Goal: Task Accomplishment & Management: Complete application form

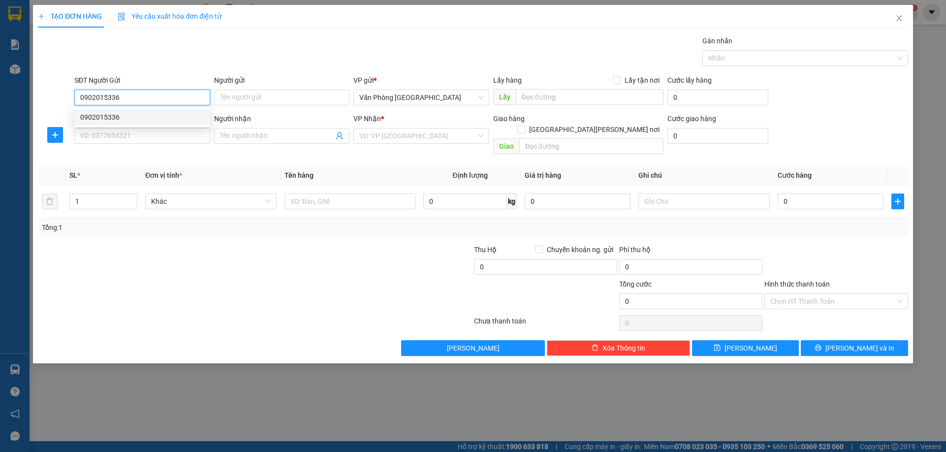
click at [118, 115] on div "0902015336" at bounding box center [142, 117] width 124 height 11
type input "0902015336"
click at [120, 131] on input "SĐT Người Nhận *" at bounding box center [142, 136] width 136 height 16
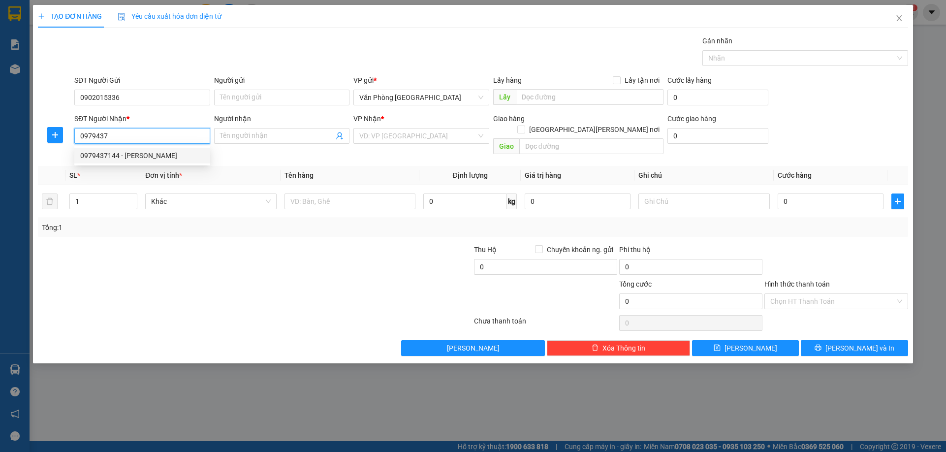
click at [104, 152] on div "0979437144 - [PERSON_NAME]" at bounding box center [142, 155] width 124 height 11
type input "0979437144"
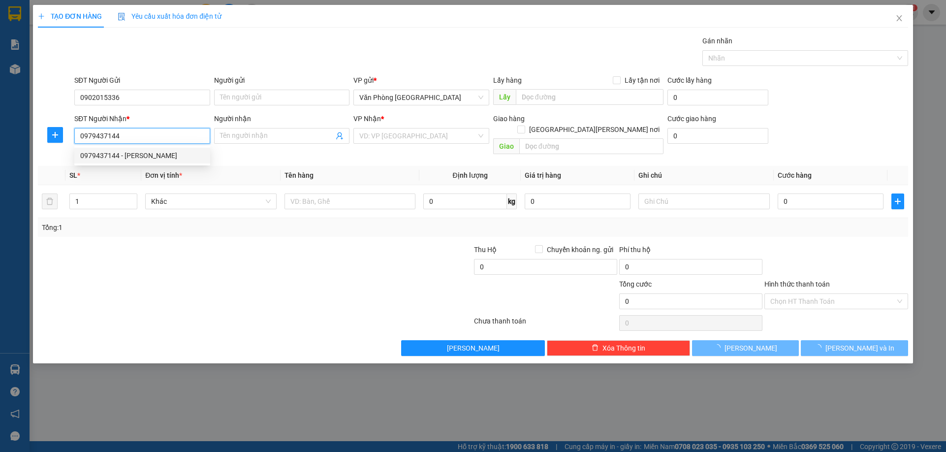
type input "[PERSON_NAME]"
type input "GIA NGHĨA"
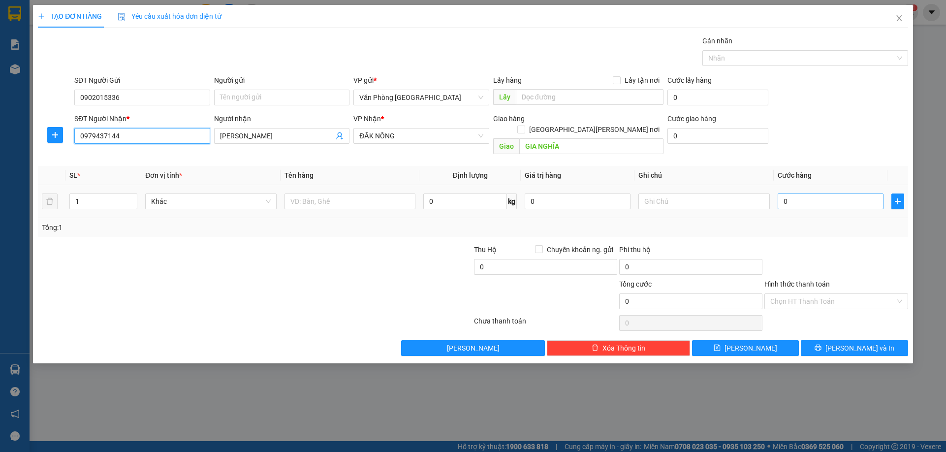
type input "0979437144"
click at [809, 193] on input "0" at bounding box center [830, 201] width 106 height 16
type input "1"
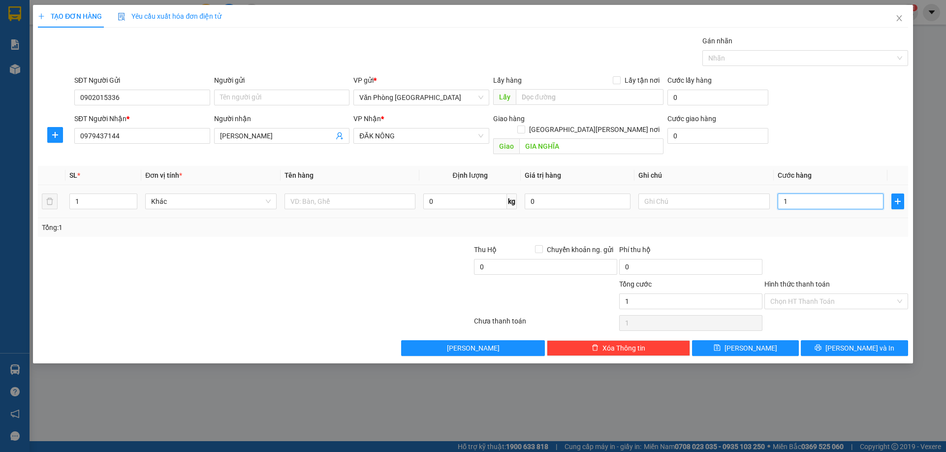
type input "10"
type input "100"
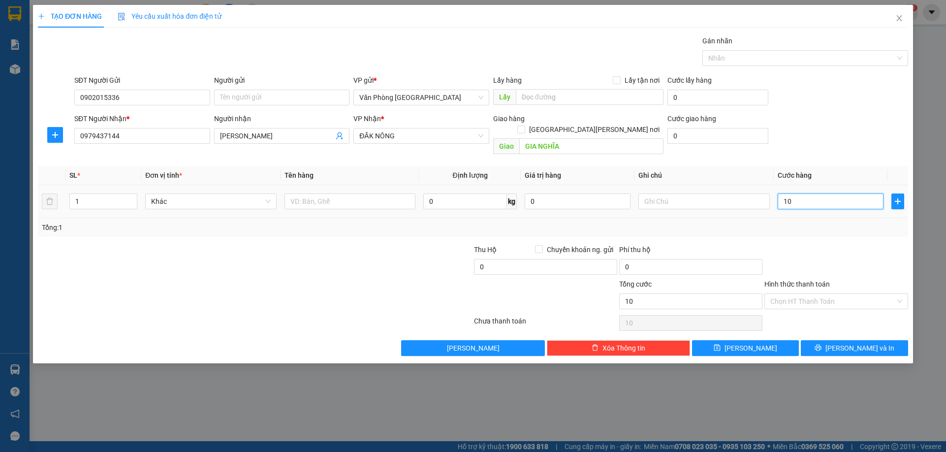
type input "100"
type input "1.000"
type input "10.000"
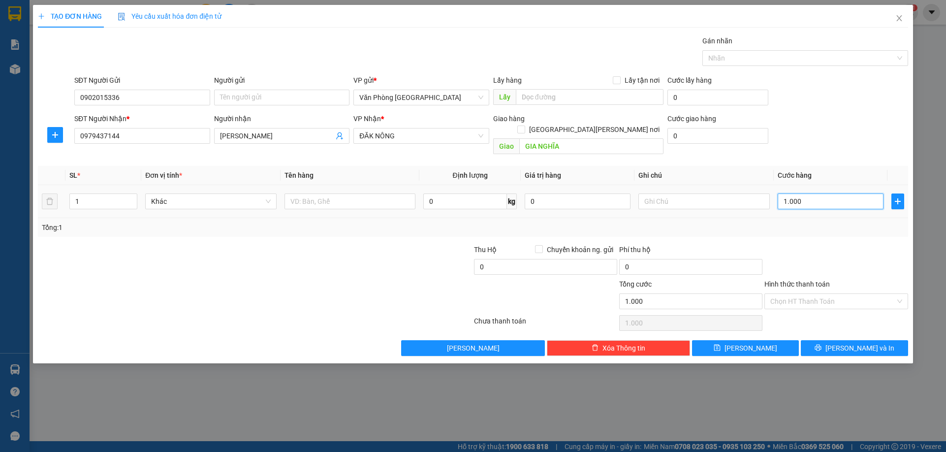
type input "10.000"
type input "100.000"
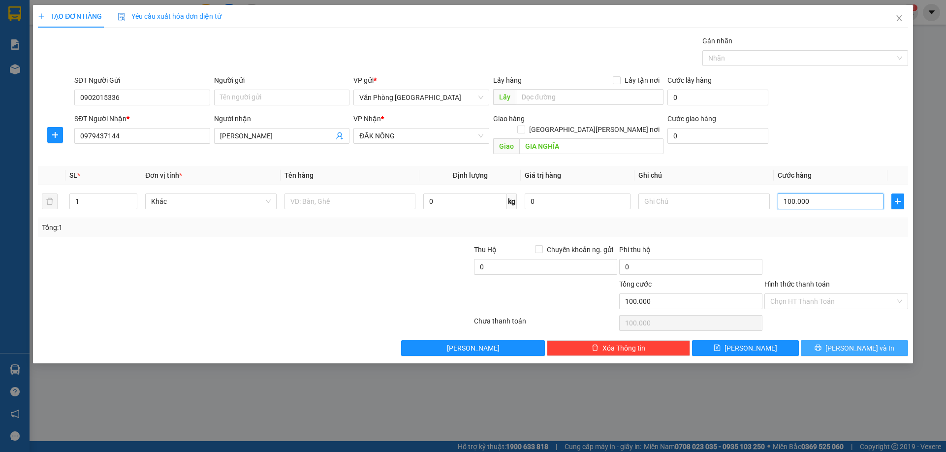
type input "100.000"
click at [853, 342] on span "[PERSON_NAME] và In" at bounding box center [859, 347] width 69 height 11
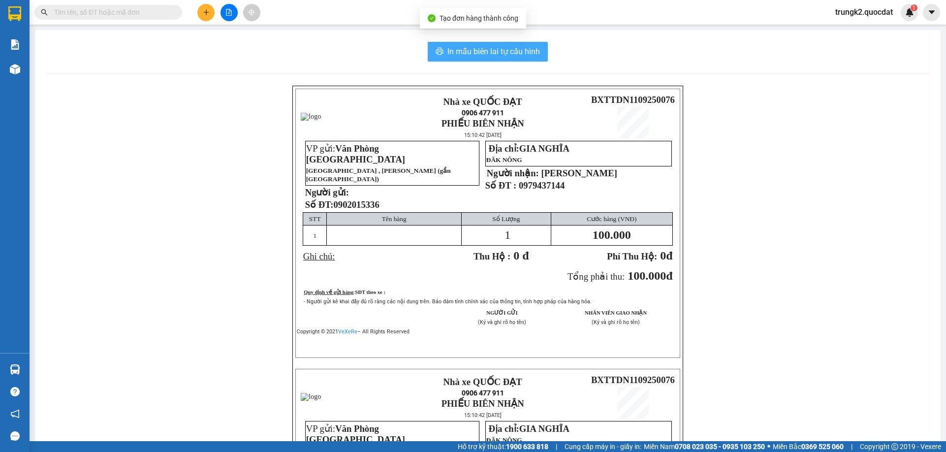
click at [502, 56] on span "In mẫu biên lai tự cấu hình" at bounding box center [493, 51] width 92 height 12
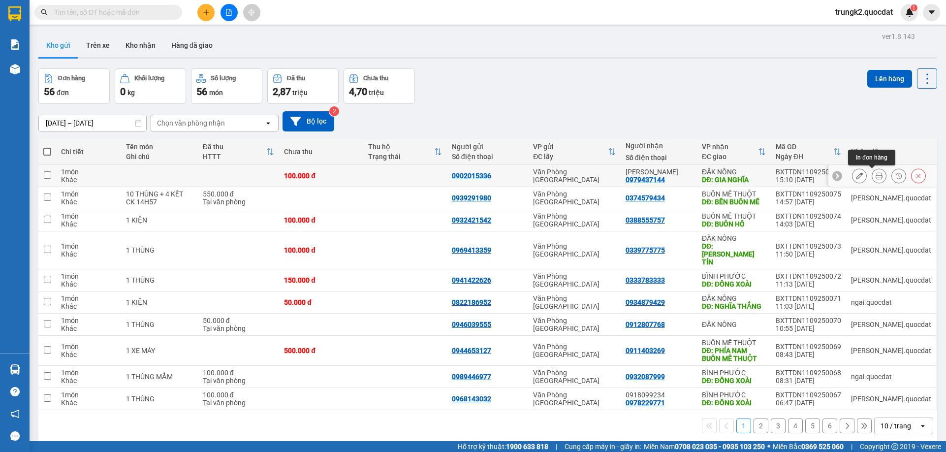
click at [875, 174] on icon at bounding box center [878, 175] width 7 height 7
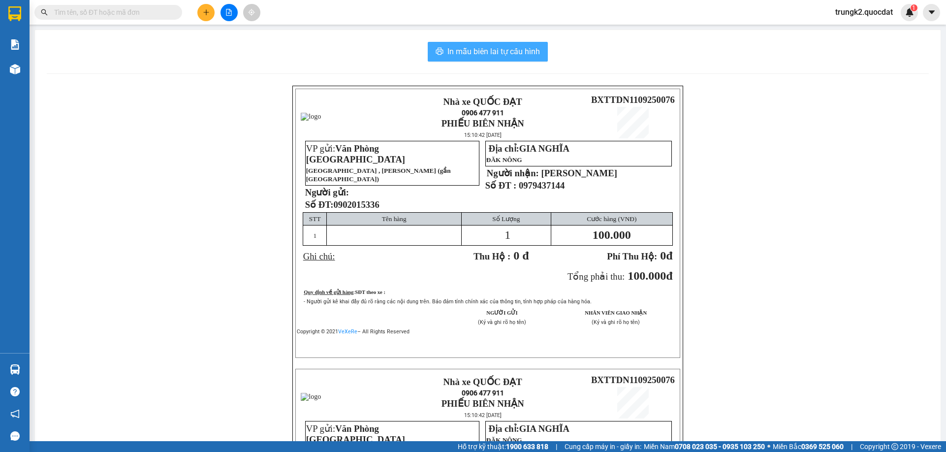
click at [492, 57] on span "In mẫu biên lai tự cấu hình" at bounding box center [493, 51] width 92 height 12
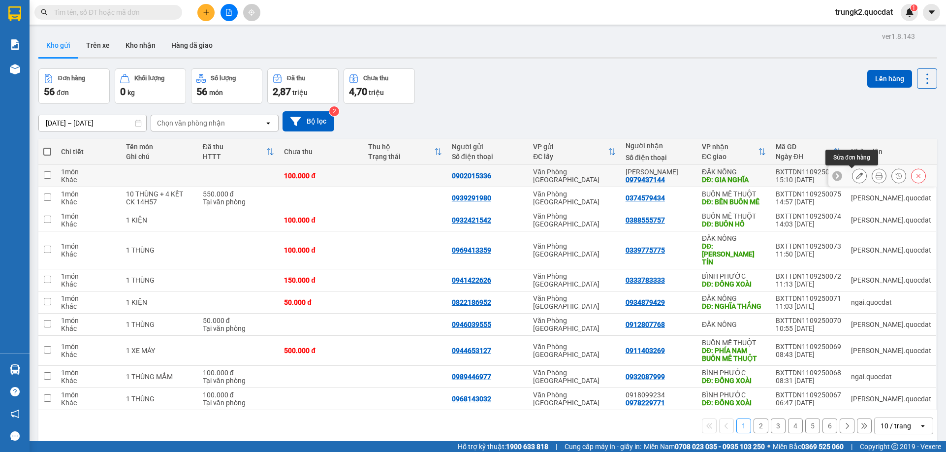
click at [852, 181] on button at bounding box center [859, 175] width 14 height 17
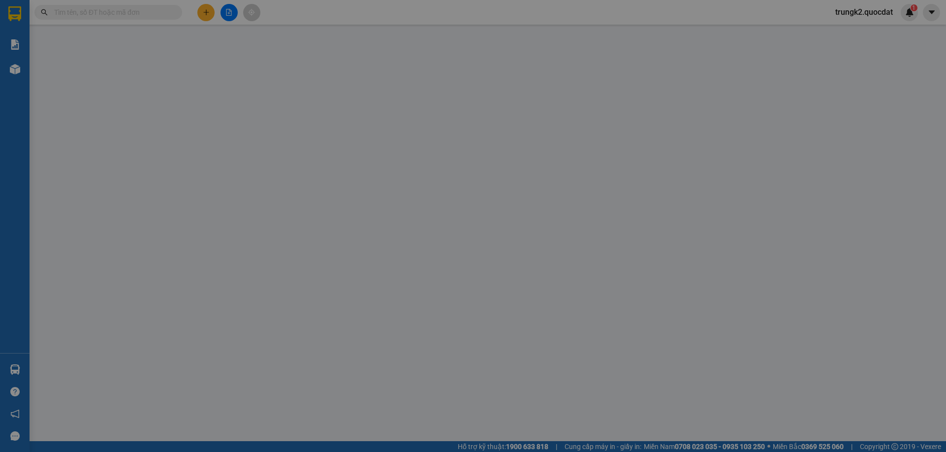
type input "0902015336"
type input "0979437144"
type input "[PERSON_NAME]"
type input "GIA NGHĨA"
type input "100.000"
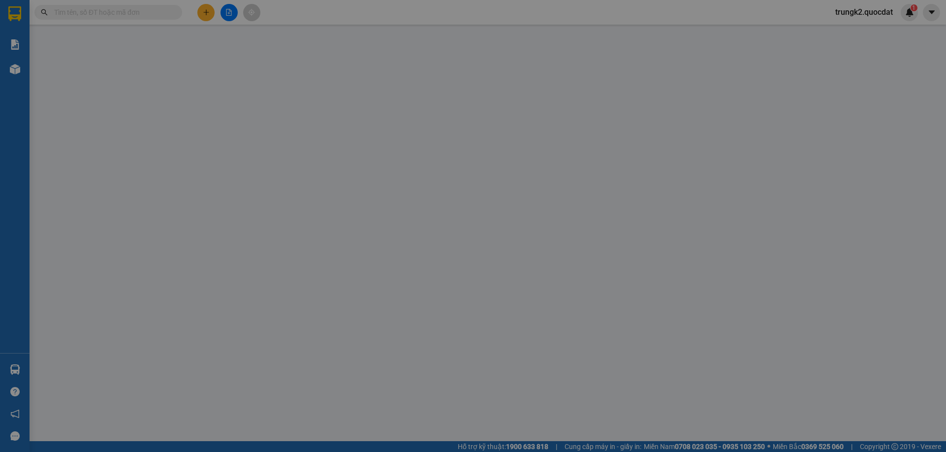
type input "100.000"
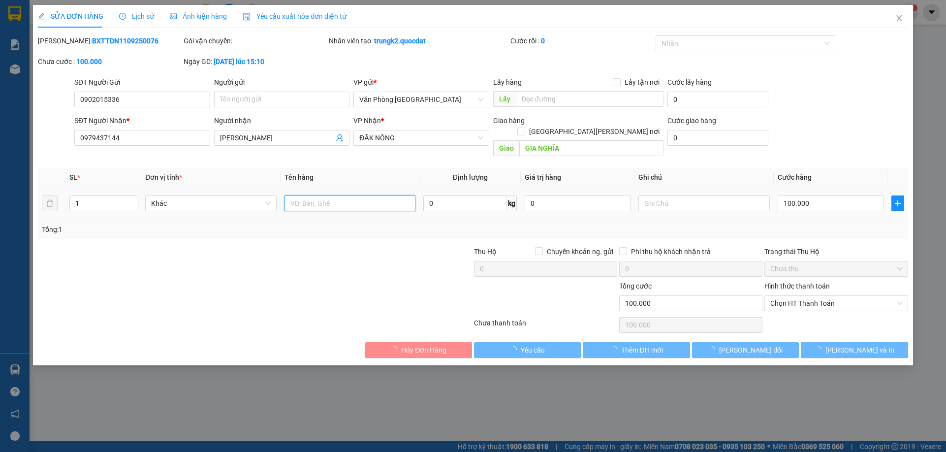
click at [369, 195] on input "text" at bounding box center [349, 203] width 131 height 16
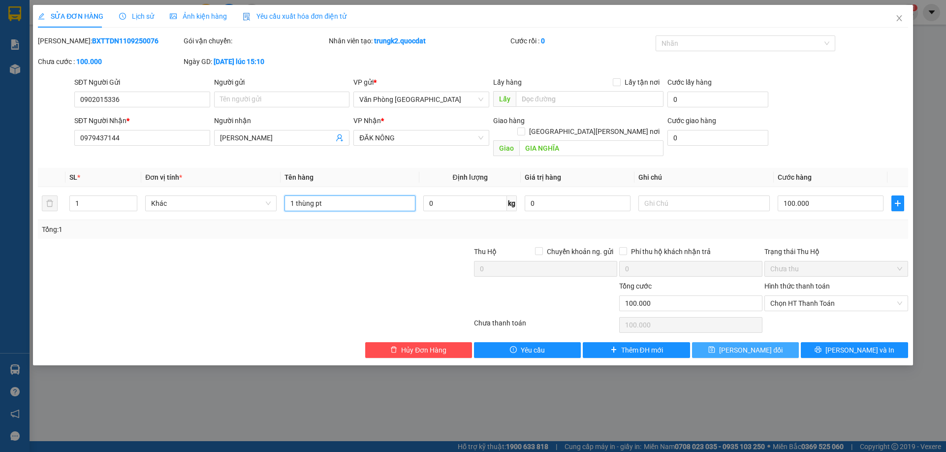
type input "1 thùng pt"
click at [759, 344] on span "[PERSON_NAME] đổi" at bounding box center [750, 349] width 63 height 11
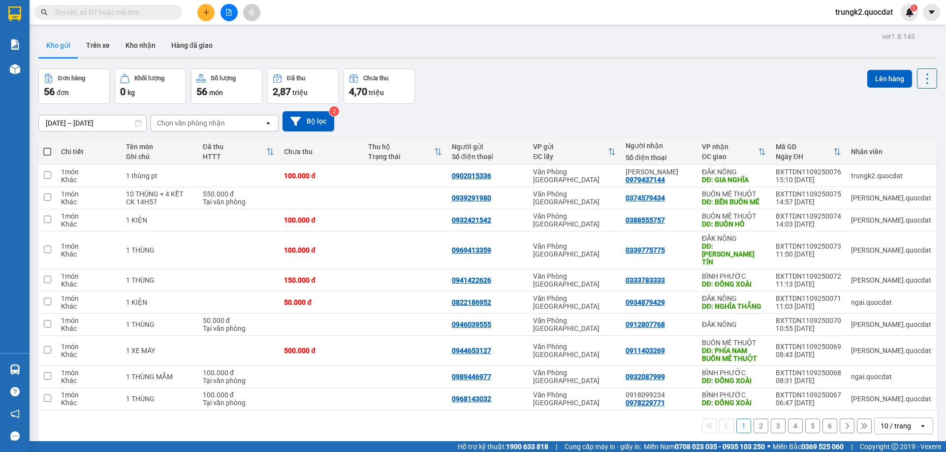
click at [96, 15] on input "text" at bounding box center [112, 12] width 116 height 11
click at [204, 18] on button at bounding box center [205, 12] width 17 height 17
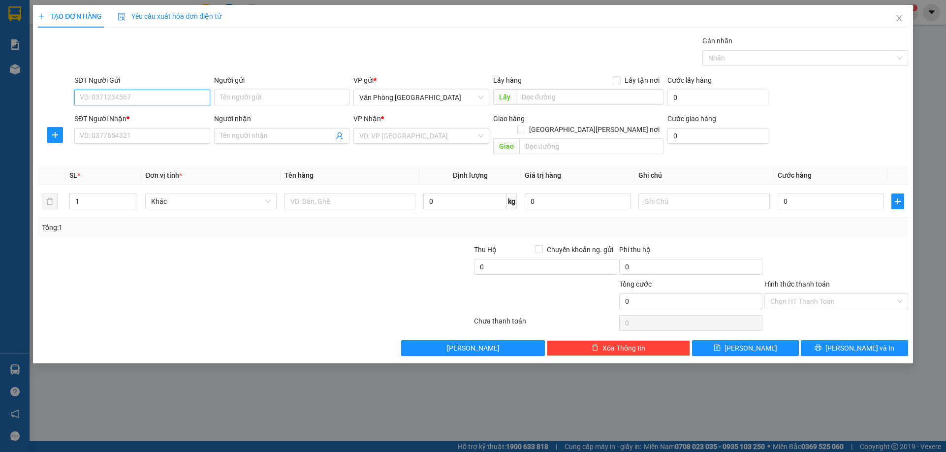
type input "0"
click at [166, 139] on input "SĐT Người Nhận *" at bounding box center [142, 136] width 136 height 16
type input "0978629080"
click at [431, 134] on input "search" at bounding box center [417, 135] width 117 height 15
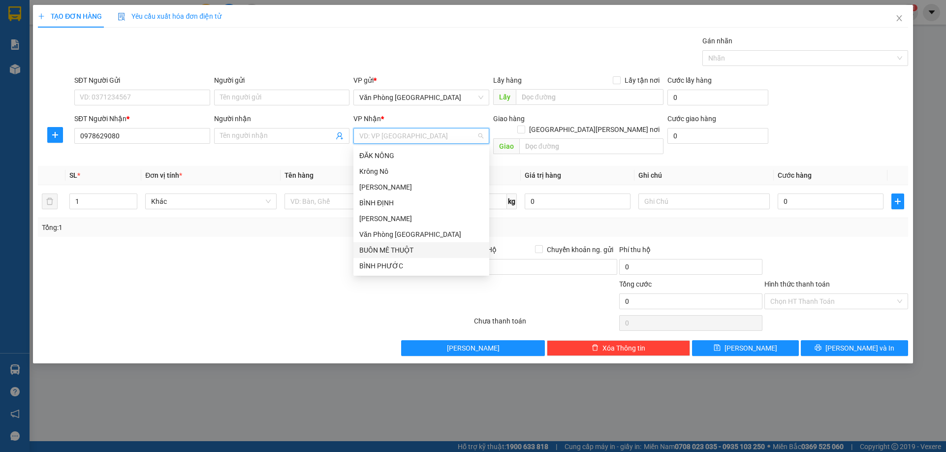
click at [398, 249] on div "BUÔN MÊ THUỘT" at bounding box center [421, 249] width 124 height 11
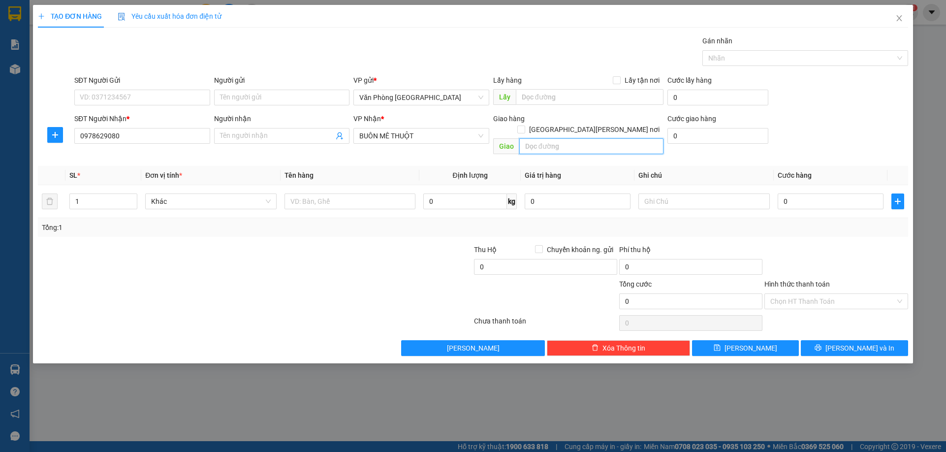
click at [575, 138] on input "text" at bounding box center [591, 146] width 145 height 16
type input "KM67"
click at [95, 99] on input "SĐT Người Gửi" at bounding box center [142, 98] width 136 height 16
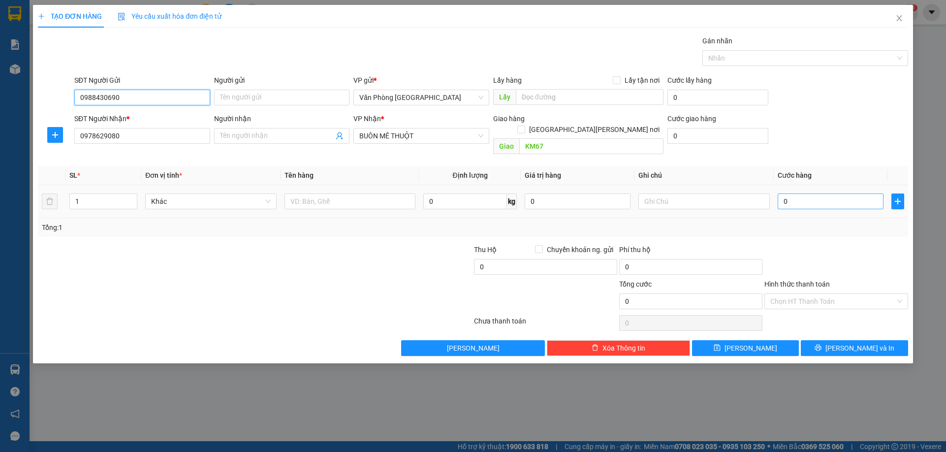
type input "0988430690"
click at [804, 193] on input "0" at bounding box center [830, 201] width 106 height 16
type input "5"
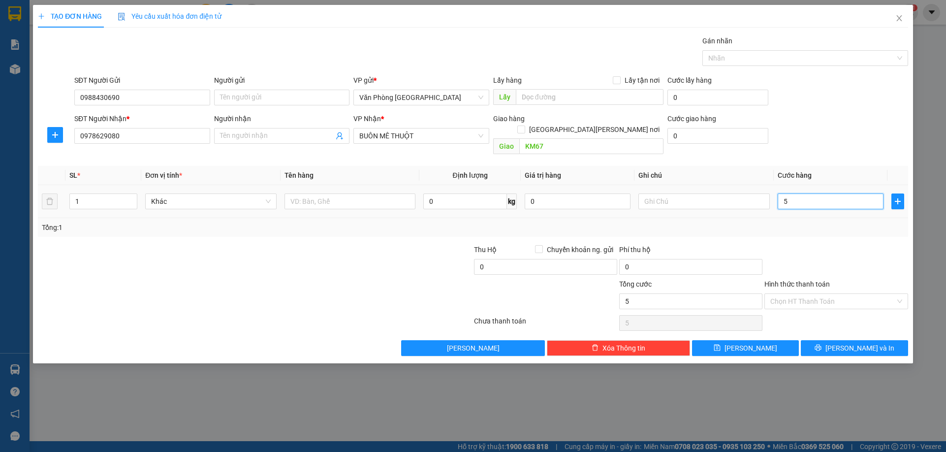
type input "50"
type input "500"
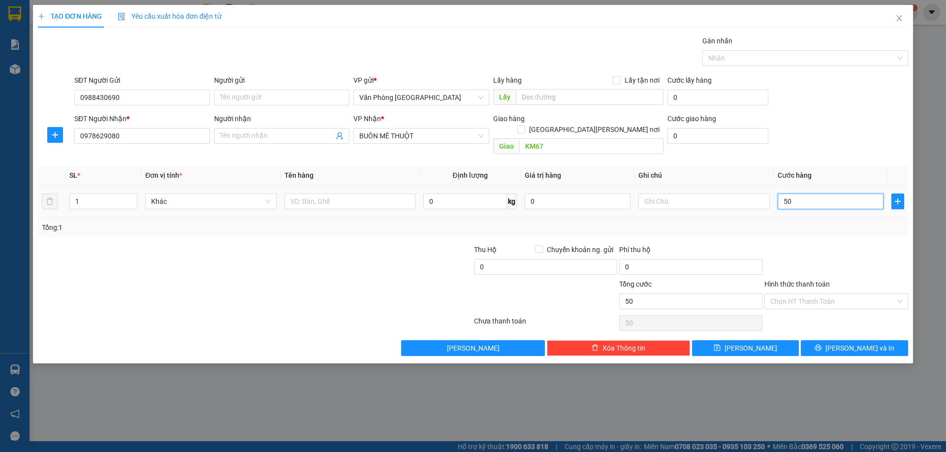
type input "500"
type input "5.000"
type input "50.000"
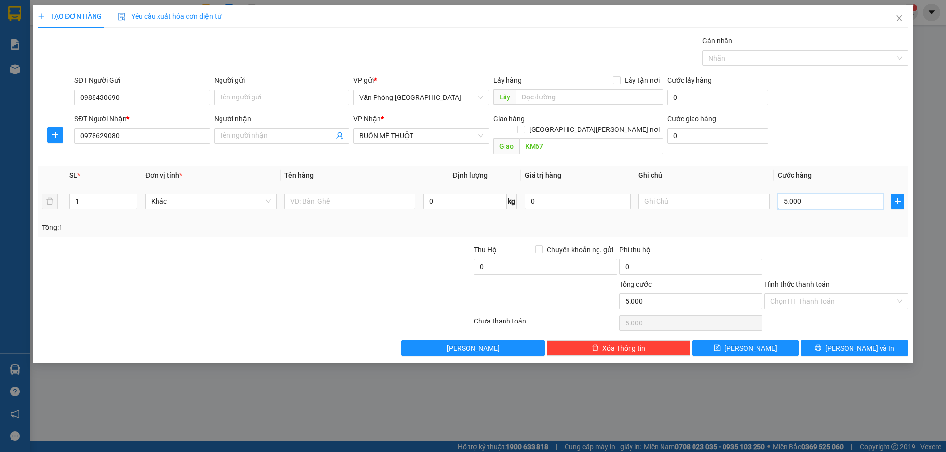
type input "50.000"
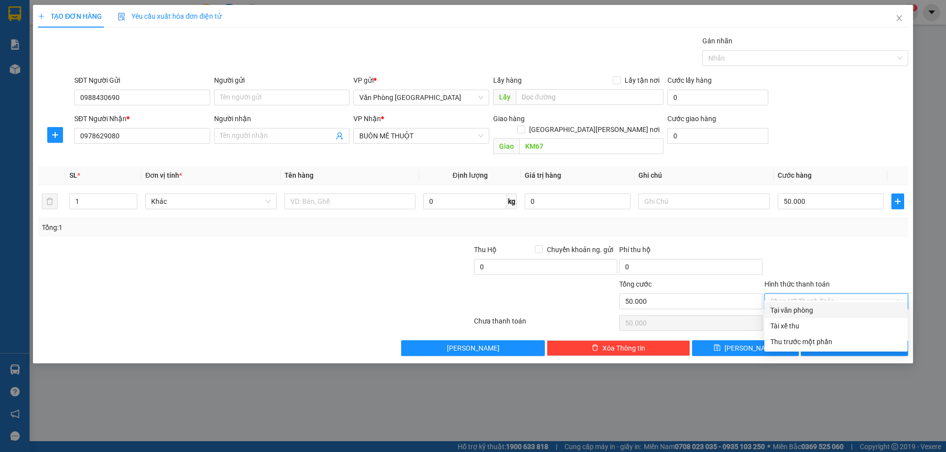
click at [822, 294] on input "Hình thức thanh toán" at bounding box center [832, 301] width 124 height 15
click at [794, 308] on div "Tại văn phòng" at bounding box center [835, 310] width 131 height 11
type input "0"
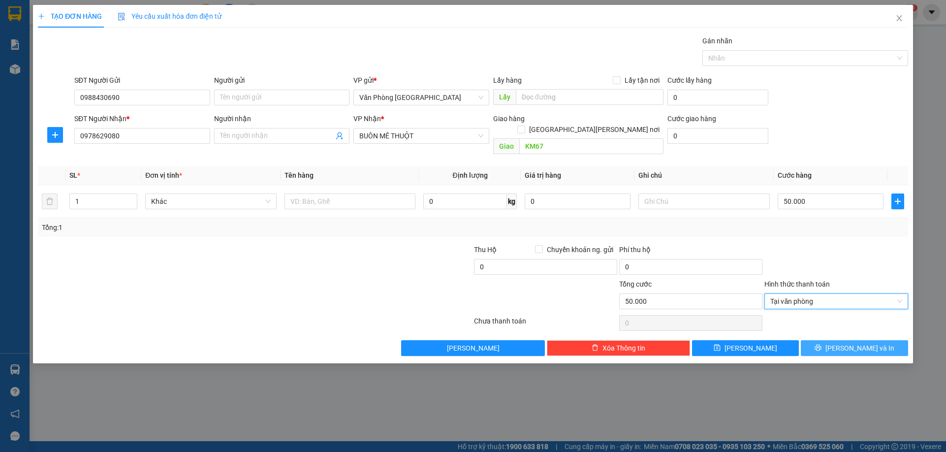
click at [853, 342] on span "[PERSON_NAME] và In" at bounding box center [859, 347] width 69 height 11
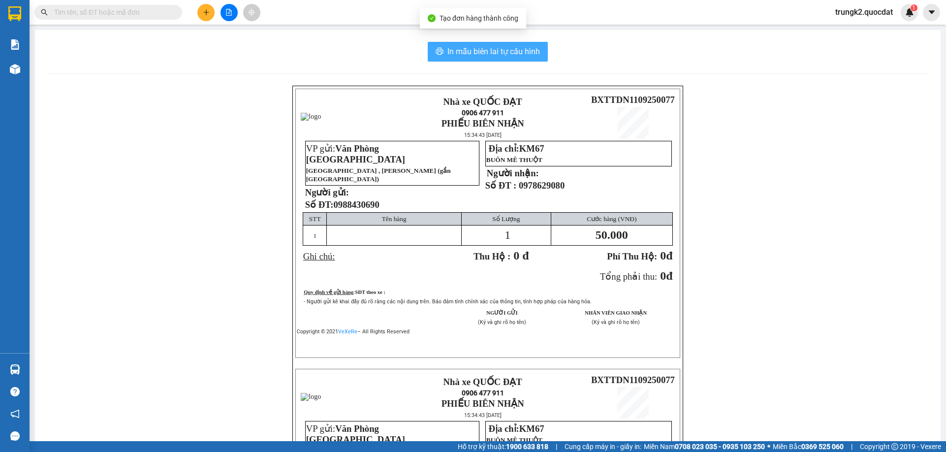
click at [470, 49] on span "In mẫu biên lai tự cấu hình" at bounding box center [493, 51] width 92 height 12
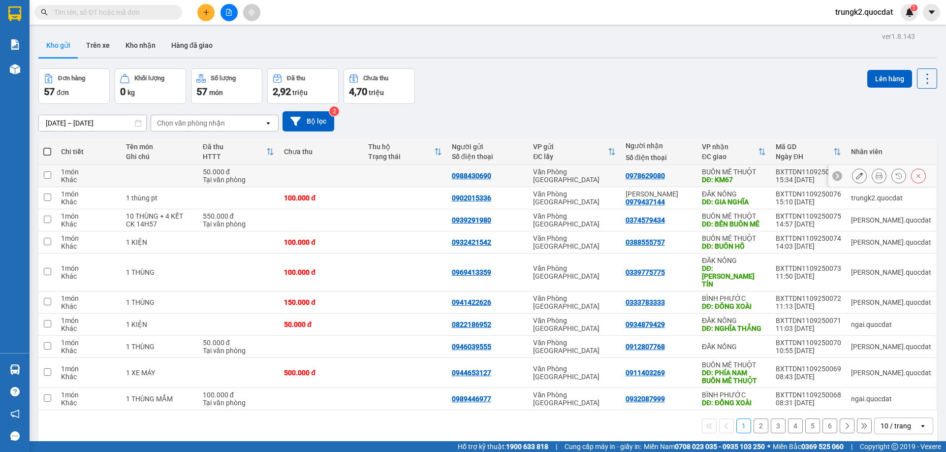
click at [344, 174] on td at bounding box center [321, 176] width 84 height 22
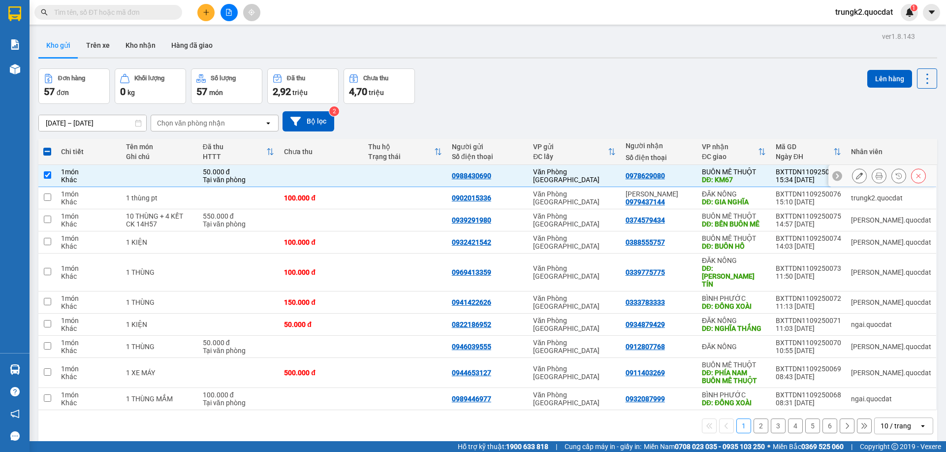
click at [344, 174] on td at bounding box center [321, 176] width 84 height 22
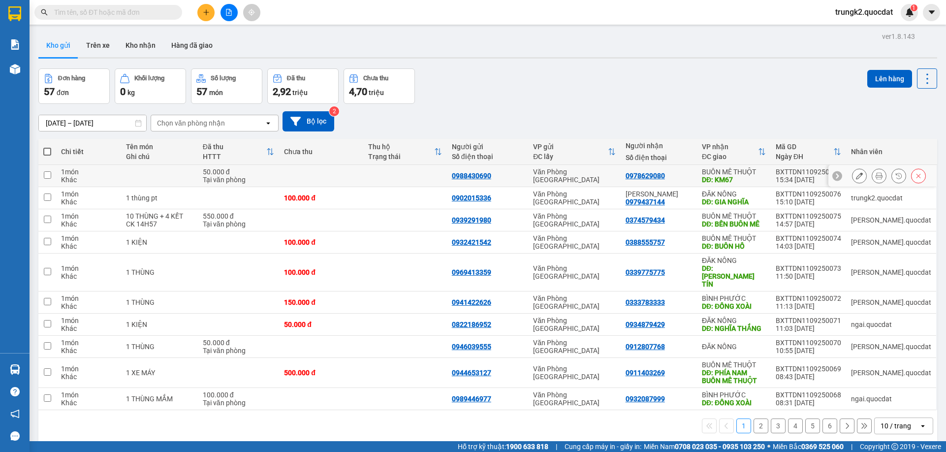
click at [765, 172] on div "BUÔN MÊ THUỘT" at bounding box center [734, 172] width 64 height 8
checkbox input "true"
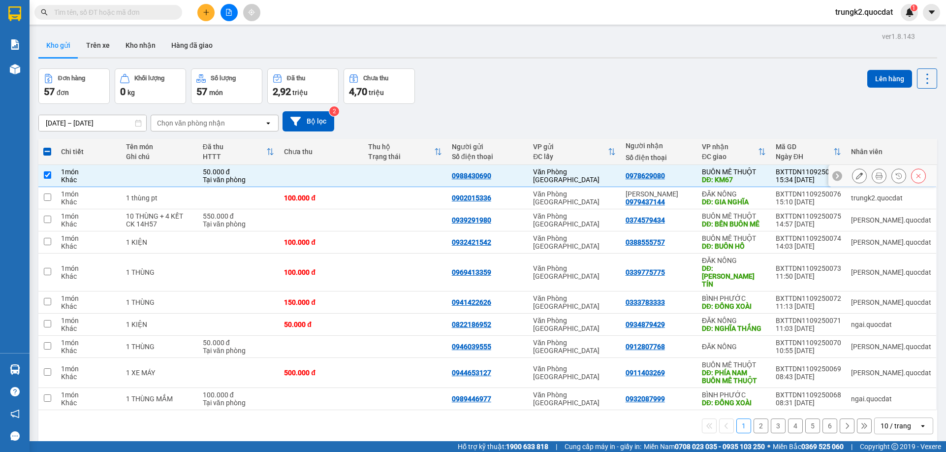
click at [855, 177] on icon at bounding box center [858, 175] width 7 height 7
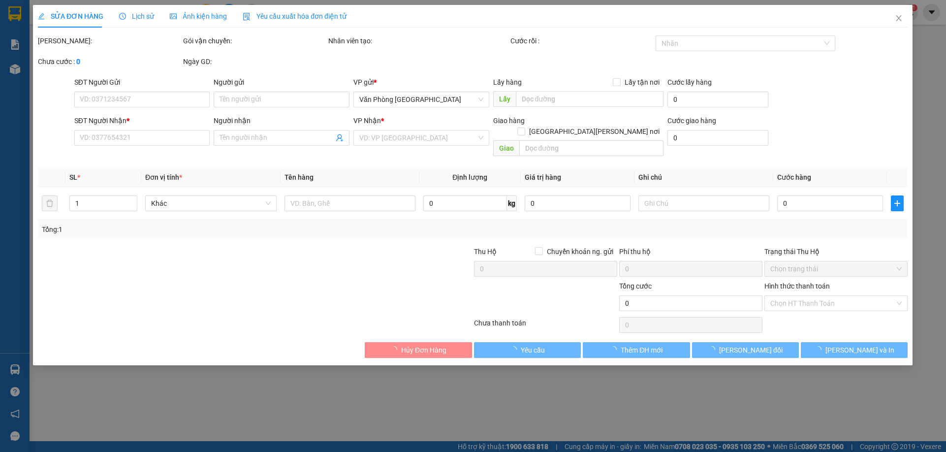
type input "0988430690"
type input "0978629080"
type input "KM67"
type input "50.000"
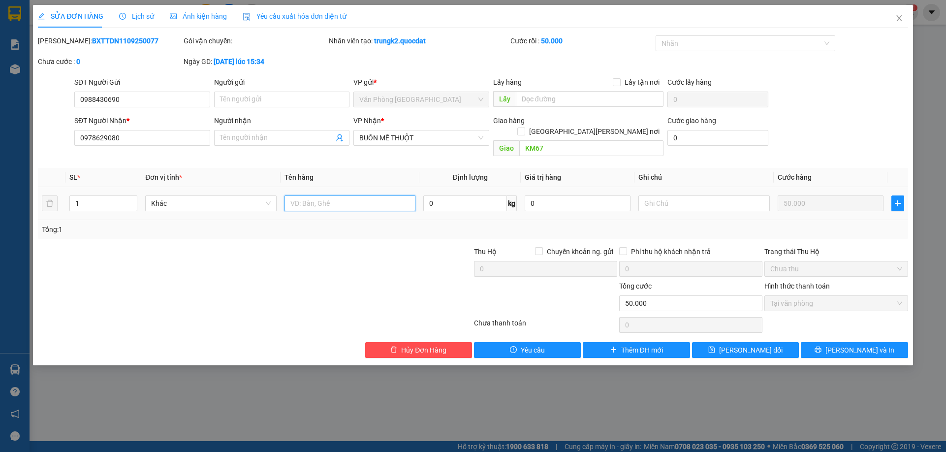
click at [335, 195] on input "text" at bounding box center [349, 203] width 131 height 16
type input "1 T XỐP"
click at [730, 344] on button "[PERSON_NAME] đổi" at bounding box center [745, 350] width 107 height 16
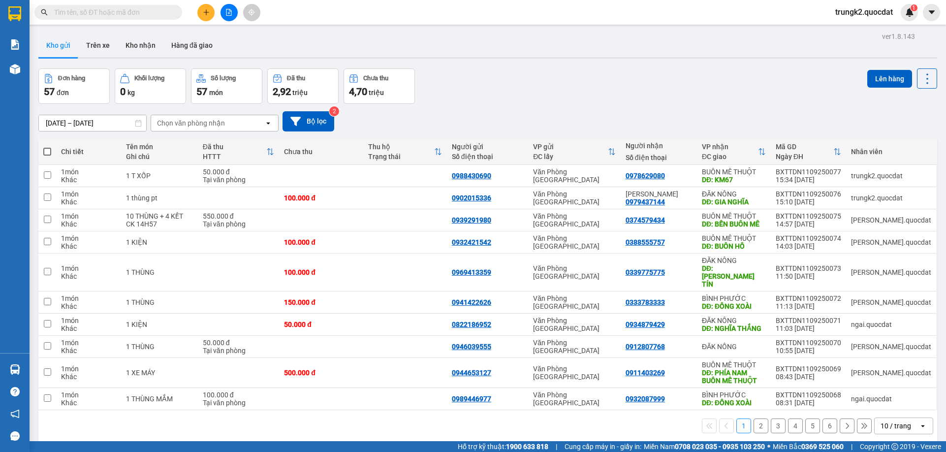
click at [888, 421] on div "10 / trang" at bounding box center [895, 426] width 31 height 10
click at [885, 342] on div "20 / trang" at bounding box center [895, 335] width 59 height 18
